Goal: Find contact information: Find contact information

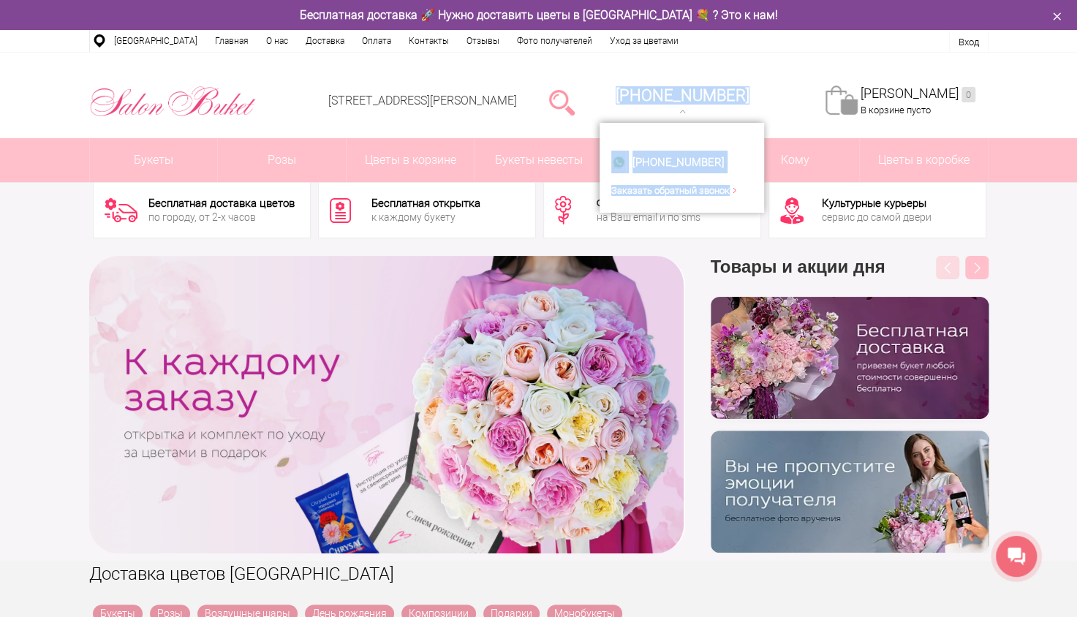
drag, startPoint x: 797, startPoint y: 95, endPoint x: 638, endPoint y: 98, distance: 158.7
click at [638, 64] on ul "[STREET_ADDRESS][PERSON_NAME] [PHONE_NUMBER] [PHONE_NUMBER] Заказать обратный з…" at bounding box center [651, 64] width 673 height 0
copy ul "[PHONE_NUMBER] [PHONE_NUMBER] Заказать обратный звонок"
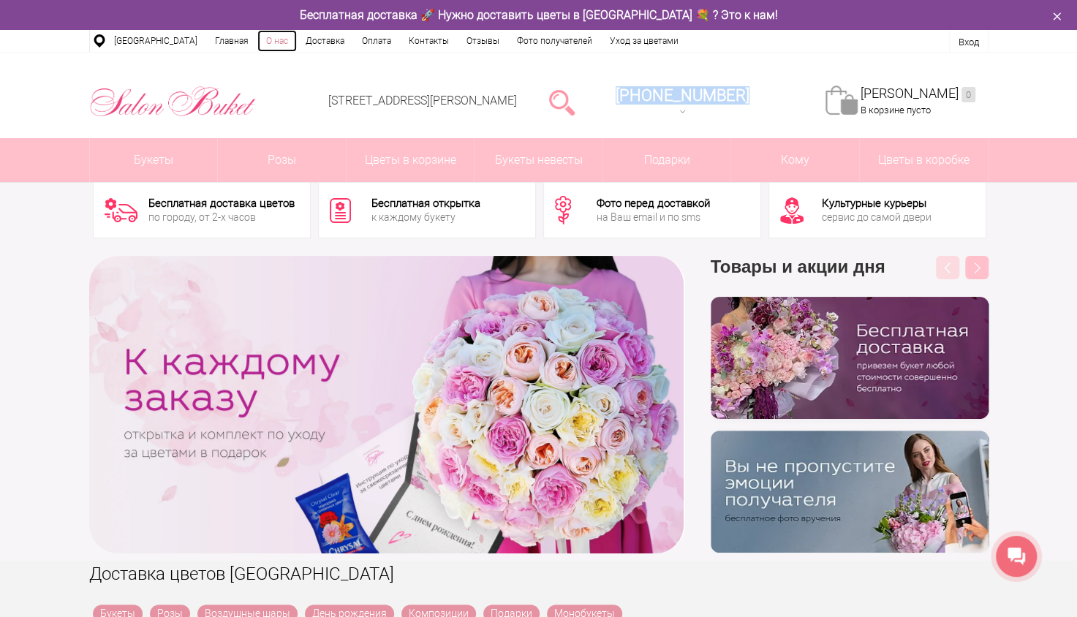
click at [265, 41] on link "О нас" at bounding box center [276, 41] width 39 height 22
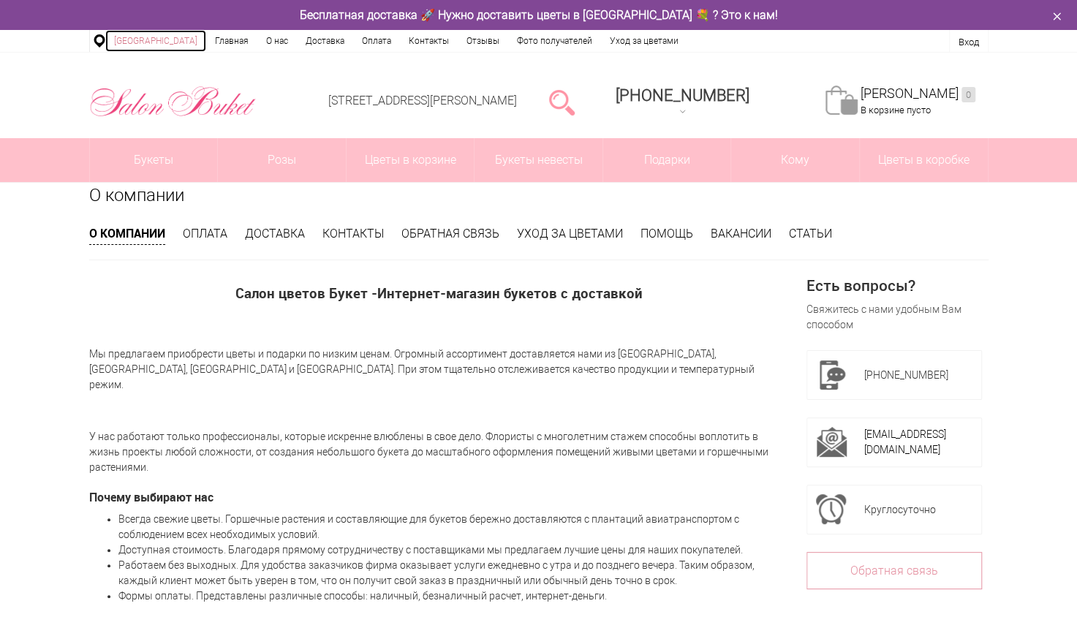
click at [133, 38] on link "[GEOGRAPHIC_DATA]" at bounding box center [155, 41] width 101 height 22
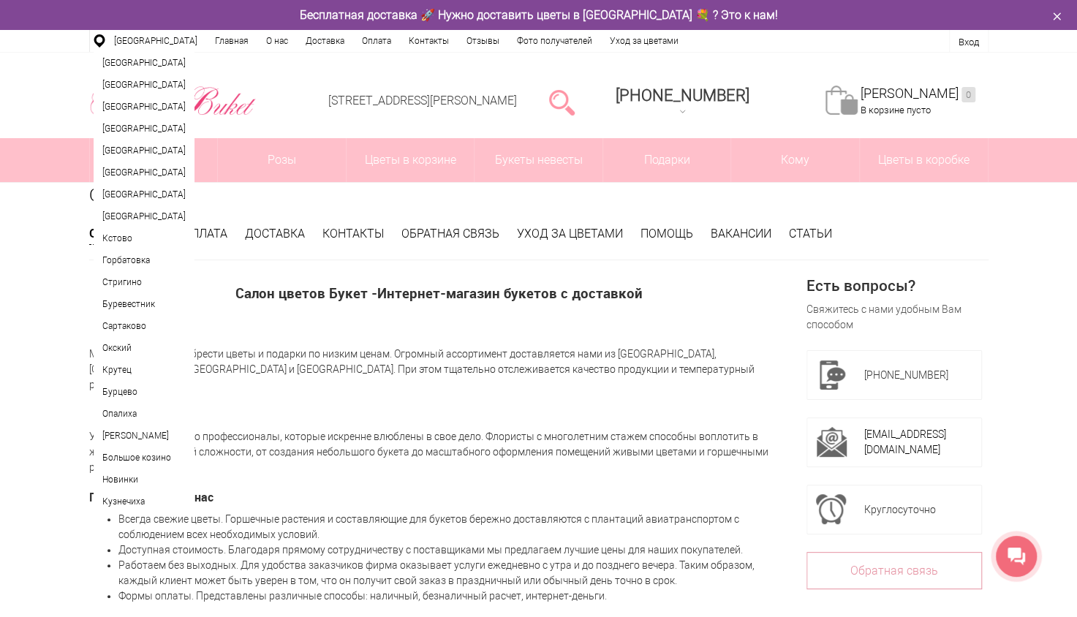
click at [1051, 98] on div "[STREET_ADDRESS][PERSON_NAME] [PHONE_NUMBER] [PHONE_NUMBER] Заказать обратный з…" at bounding box center [538, 96] width 1077 height 86
